Goal: Find specific page/section: Find specific page/section

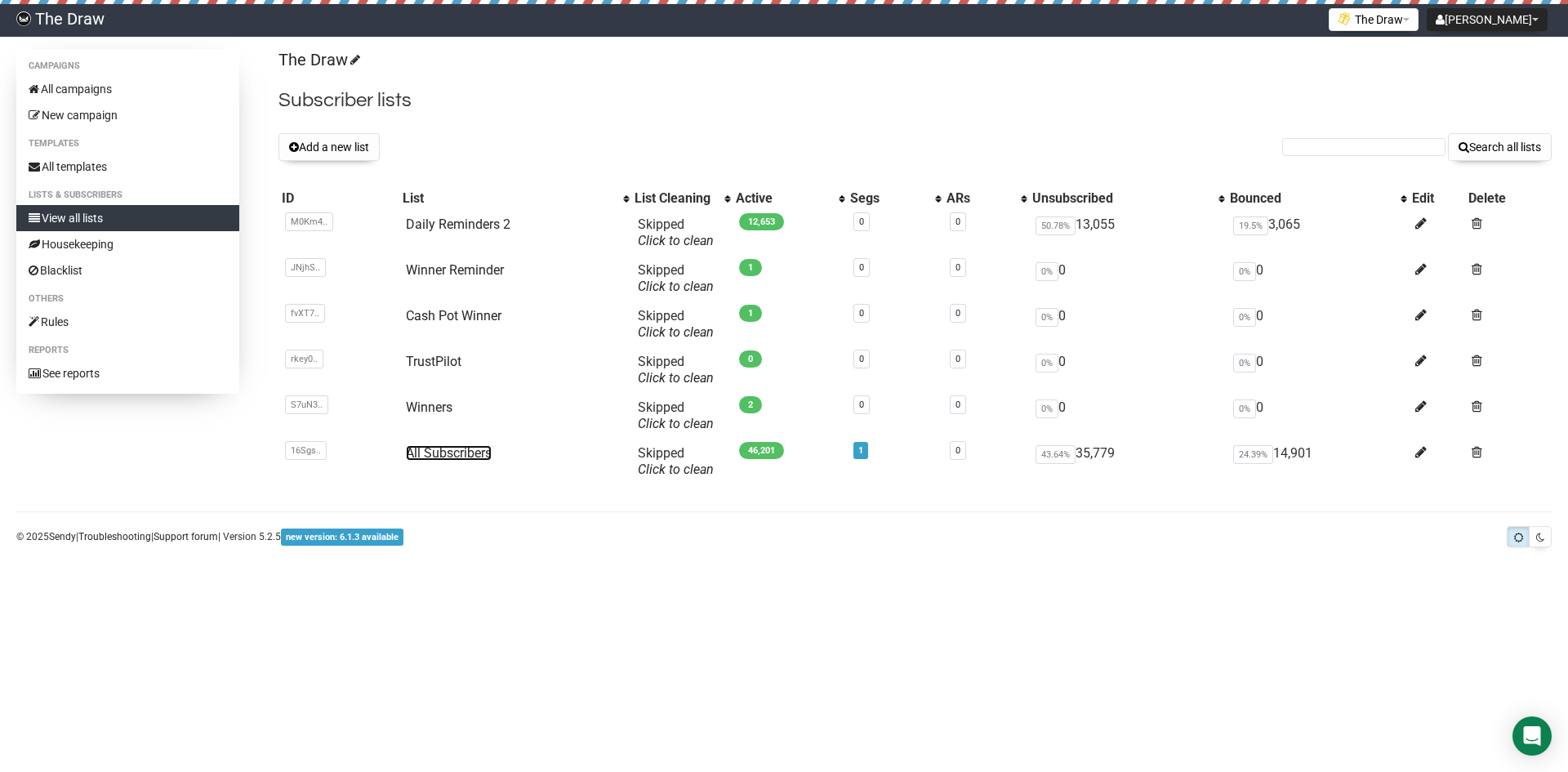
click at [465, 449] on link "All Subscribers" at bounding box center [448, 453] width 86 height 16
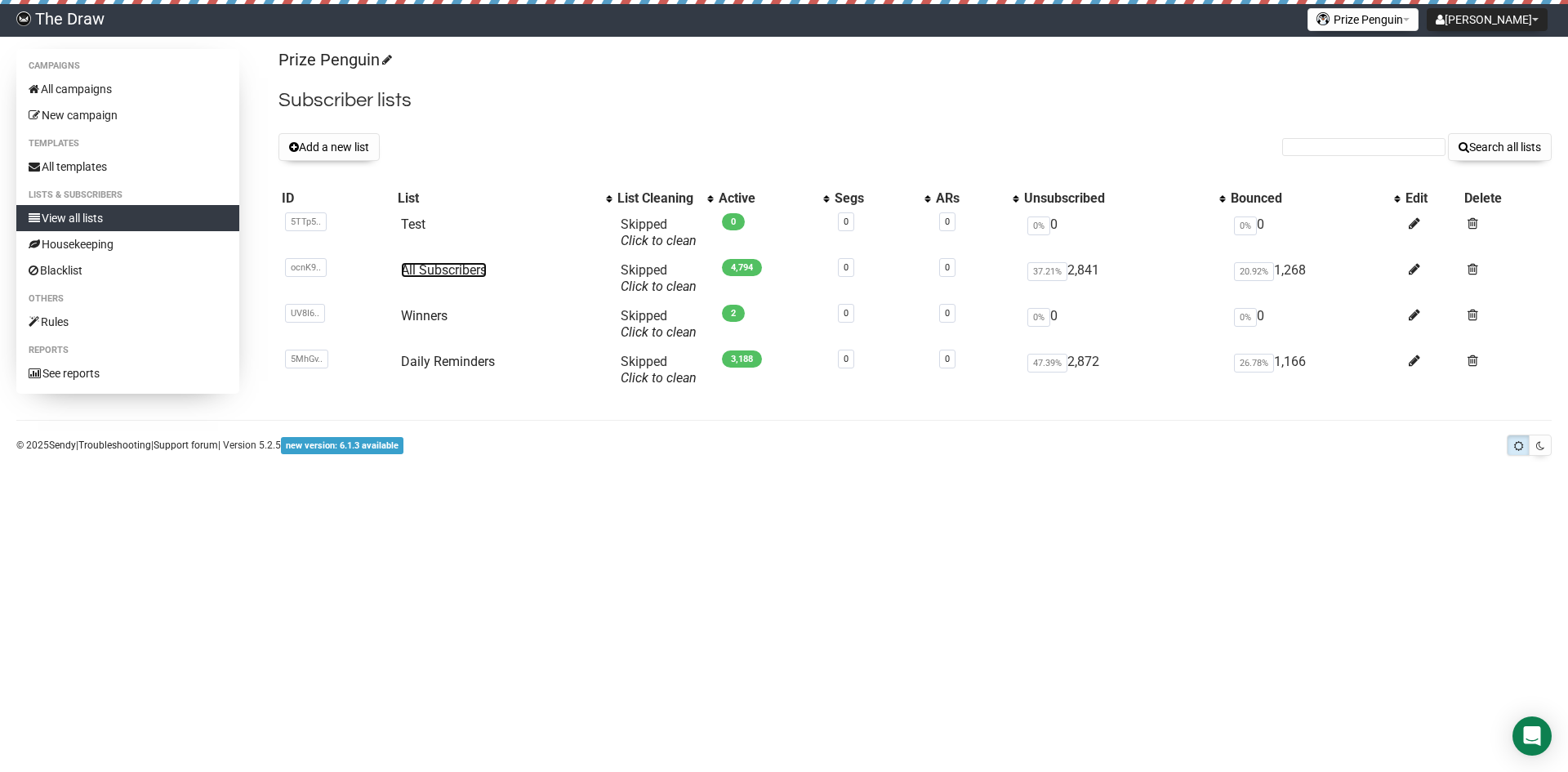
click at [452, 268] on link "All Subscribers" at bounding box center [444, 271] width 86 height 16
